Goal: Download file/media

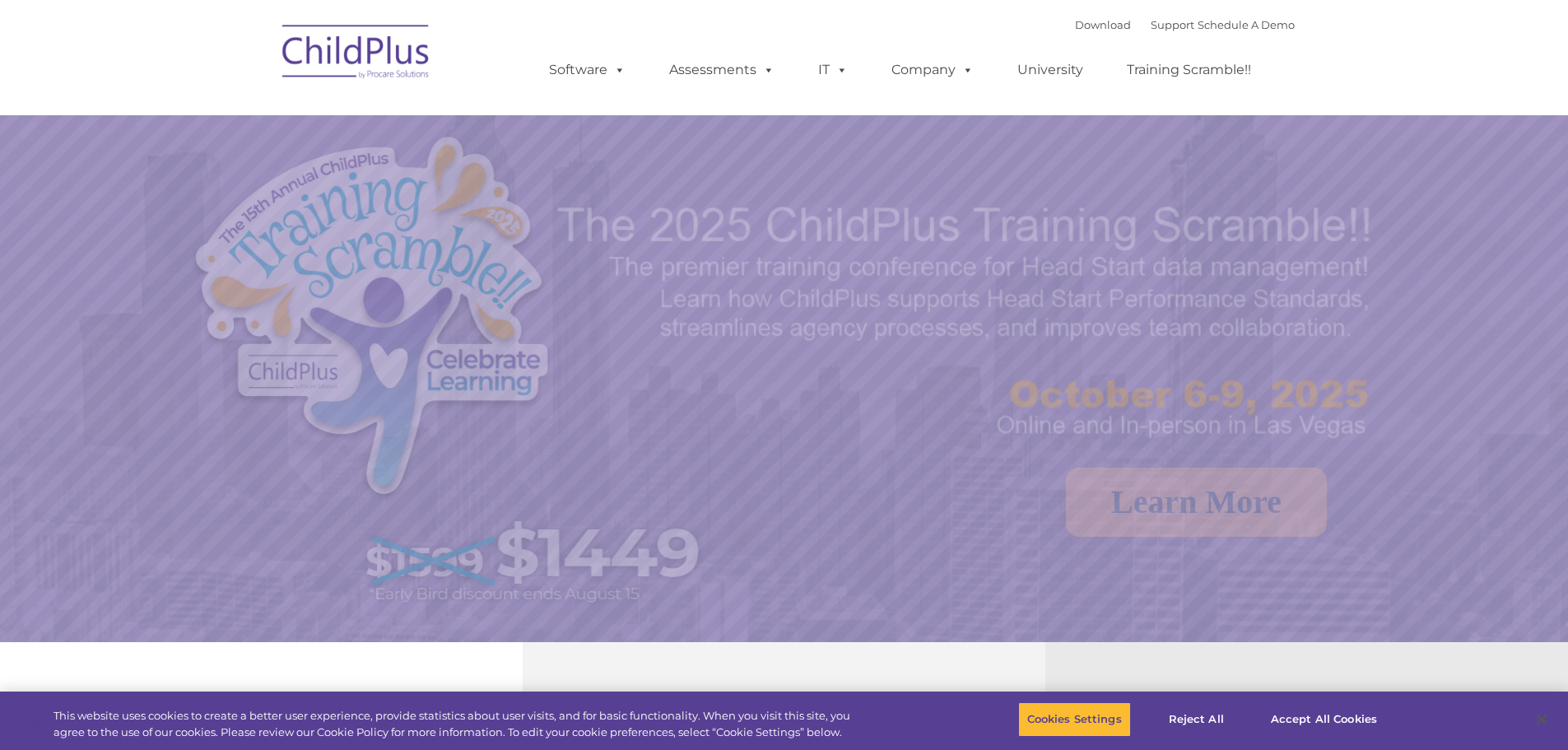
select select "MEDIUM"
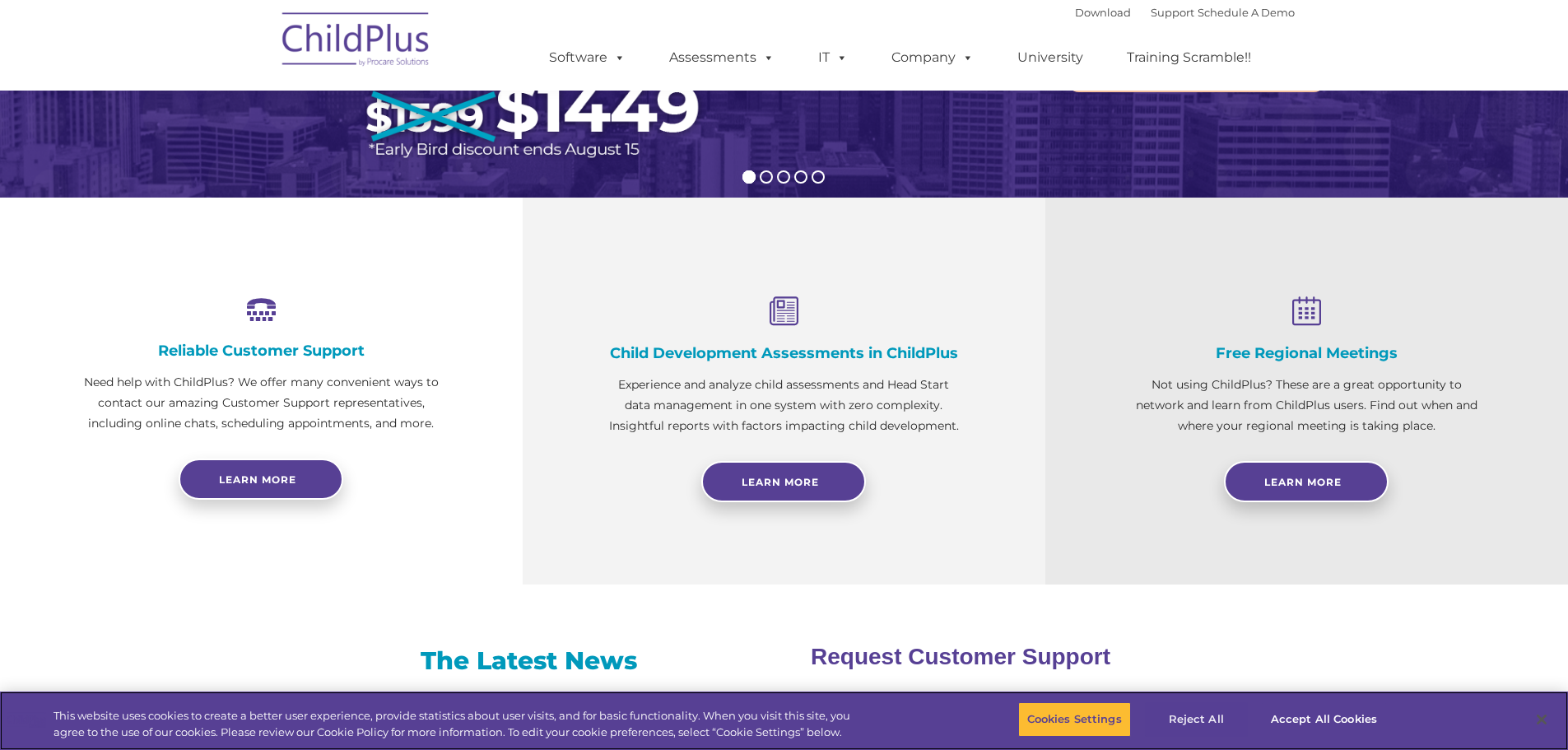
scroll to position [445, 0]
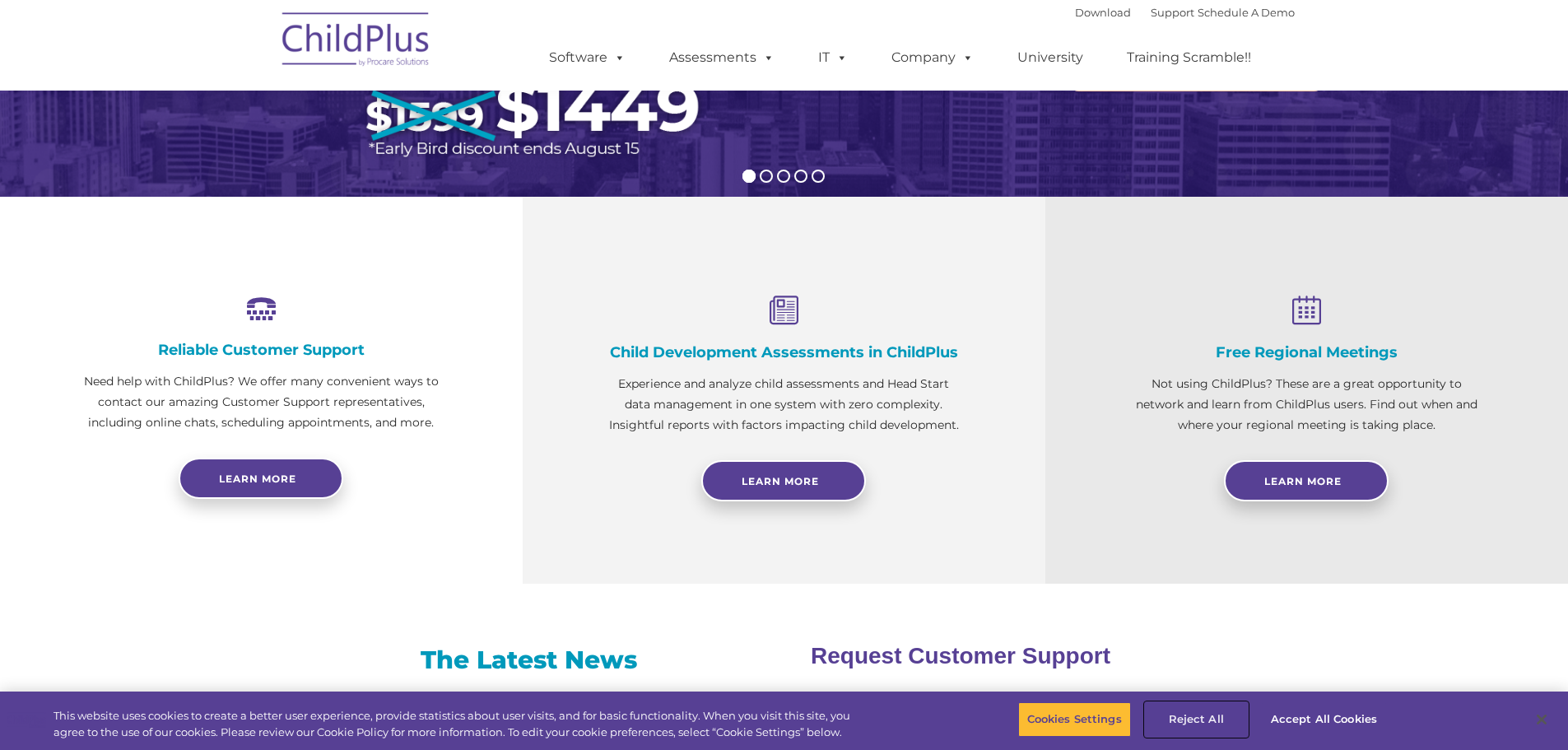
click at [1203, 715] on button "Reject All" at bounding box center [1196, 719] width 103 height 34
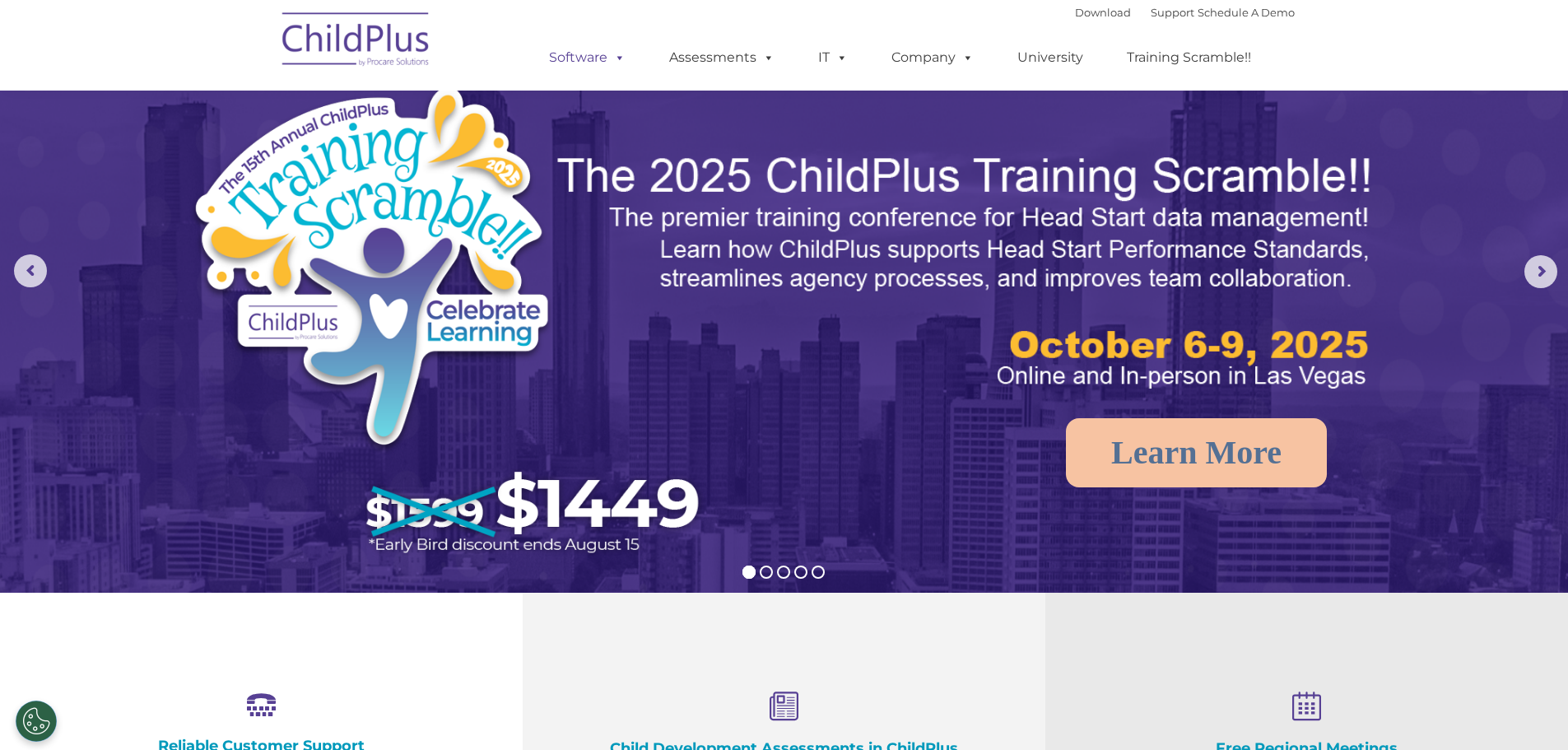
scroll to position [0, 0]
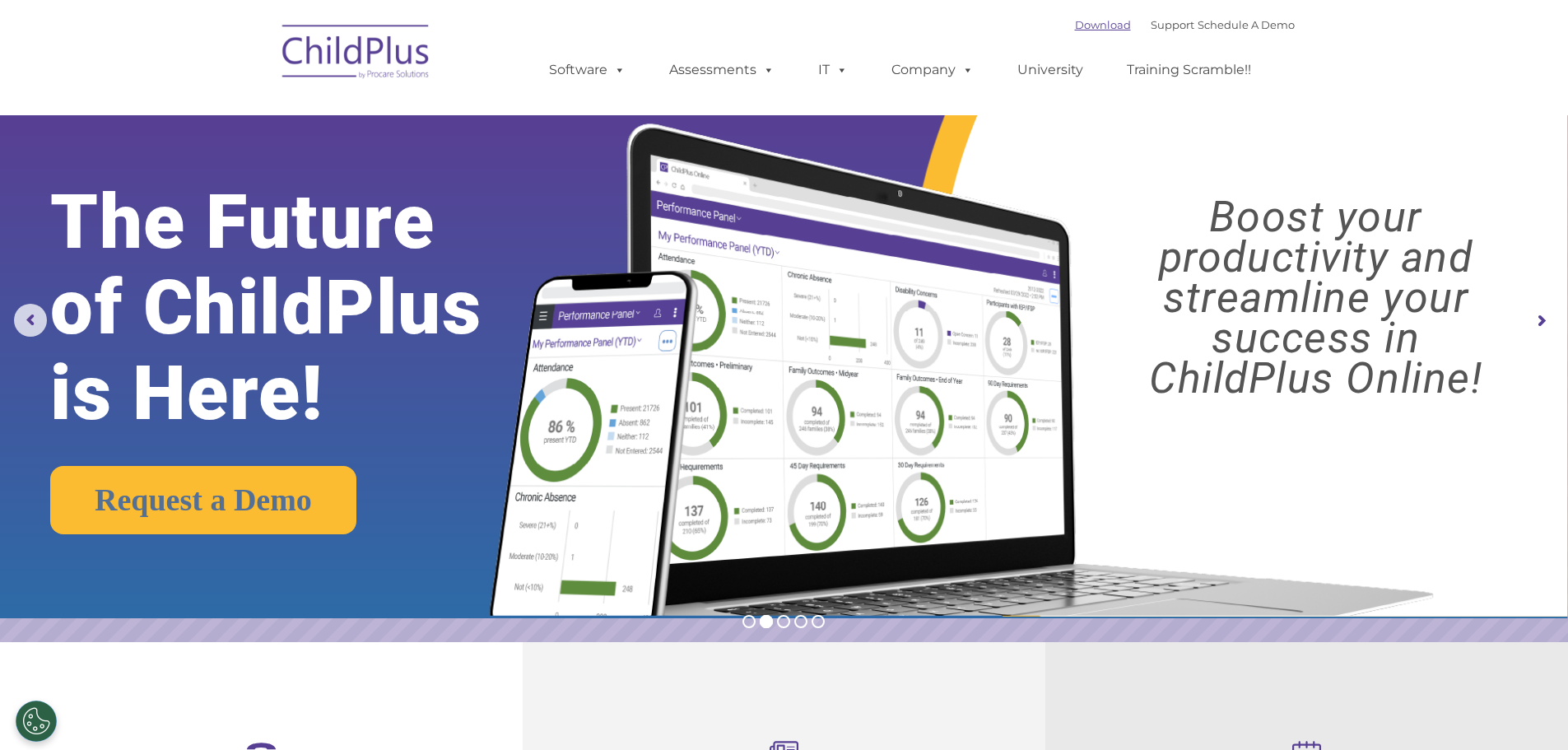
click at [1075, 26] on link "Download" at bounding box center [1102, 24] width 56 height 13
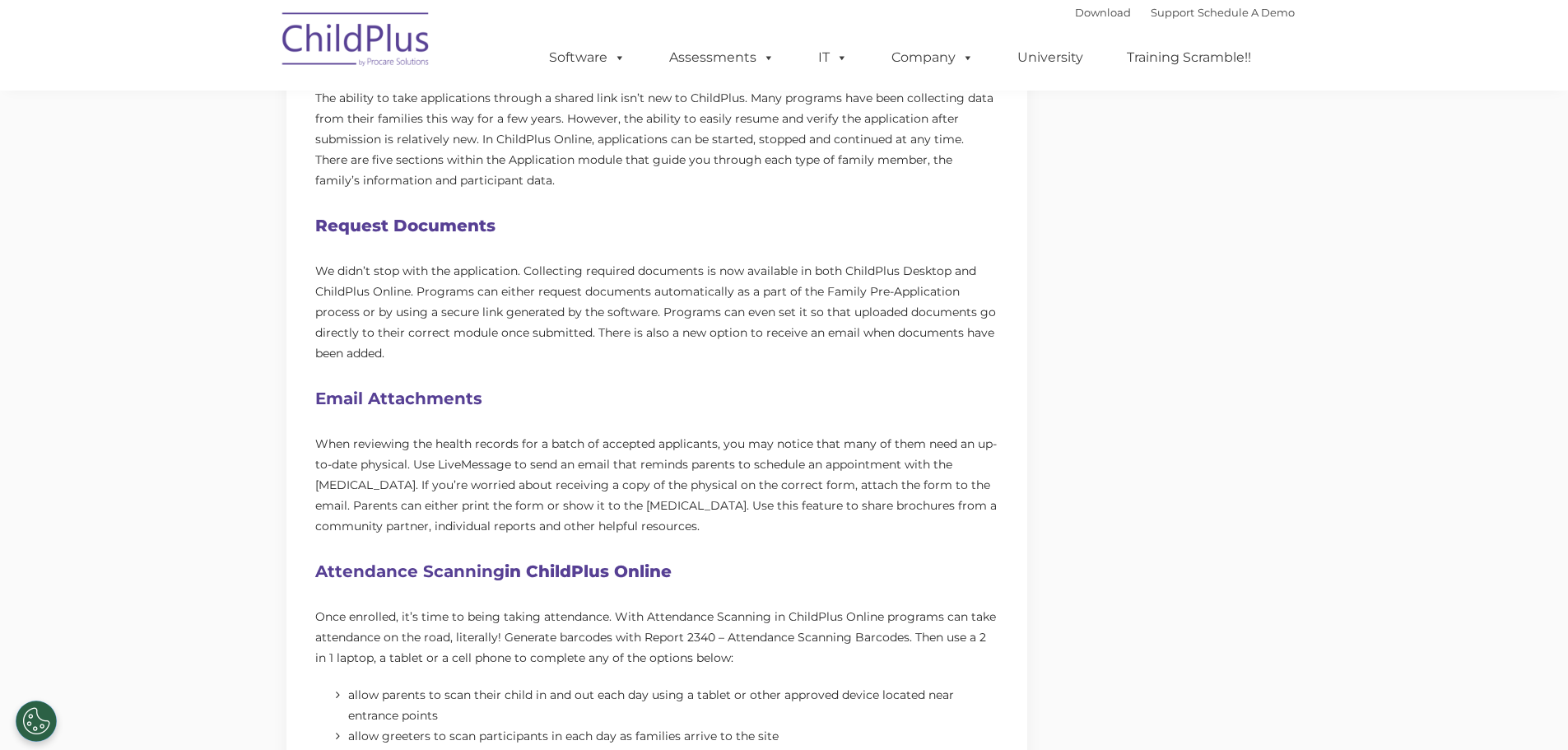
scroll to position [713, 0]
